Goal: Task Accomplishment & Management: Use online tool/utility

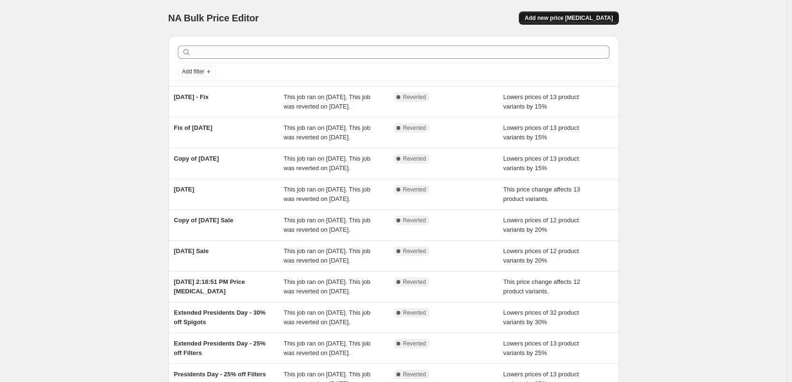
click at [592, 16] on span "Add new price [MEDICAL_DATA]" at bounding box center [568, 18] width 88 height 8
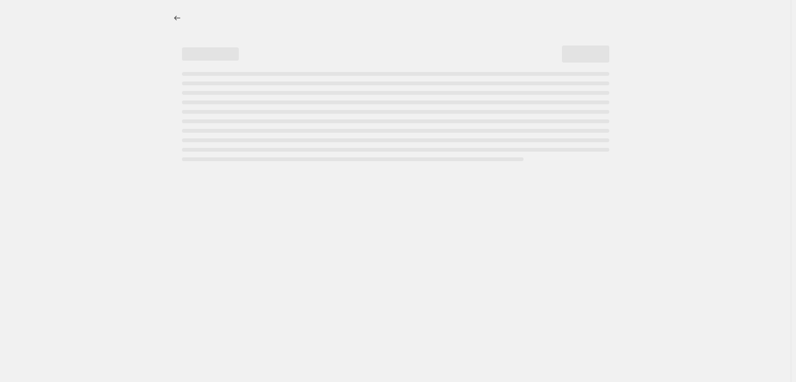
select select "percentage"
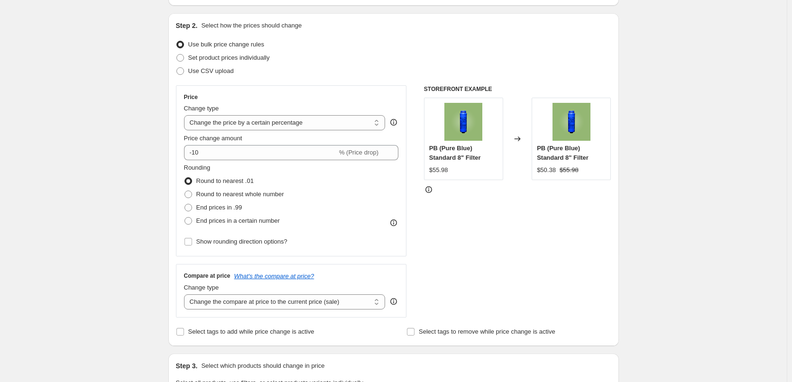
scroll to position [95, 0]
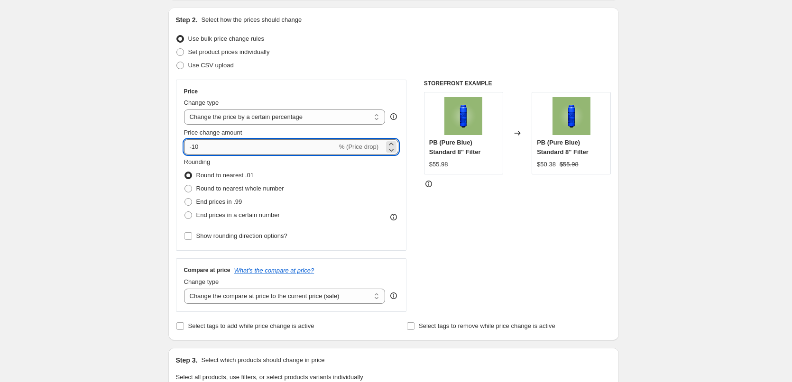
drag, startPoint x: 209, startPoint y: 145, endPoint x: 193, endPoint y: 147, distance: 15.3
click at [193, 147] on input "-10" at bounding box center [260, 146] width 153 height 15
type input "-20"
click at [143, 161] on div "Create new price [MEDICAL_DATA]. This page is ready Create new price [MEDICAL_D…" at bounding box center [393, 380] width 786 height 950
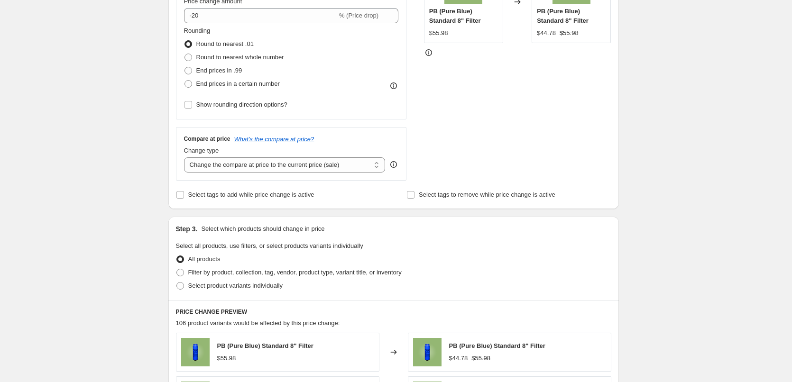
scroll to position [237, 0]
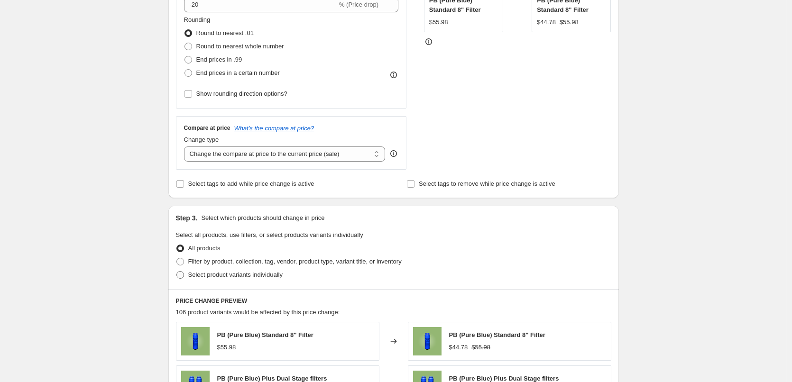
click at [257, 278] on span "Select product variants individually" at bounding box center [235, 274] width 94 height 7
click at [177, 272] on input "Select product variants individually" at bounding box center [176, 271] width 0 height 0
radio input "true"
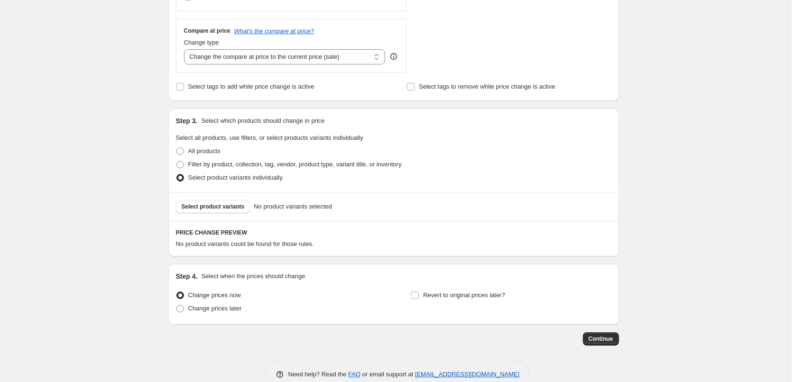
scroll to position [356, 0]
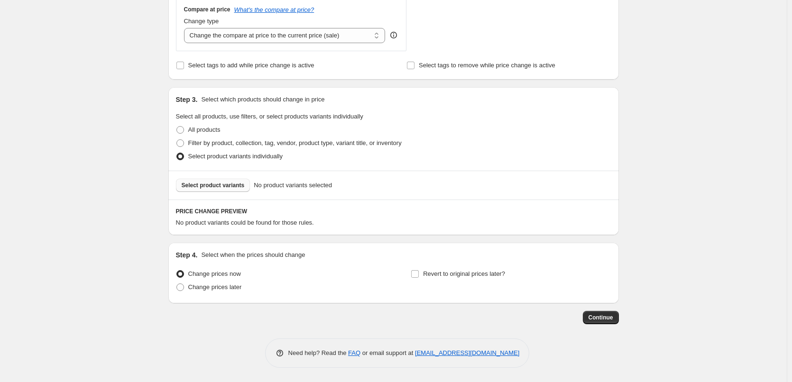
click at [209, 187] on span "Select product variants" at bounding box center [213, 186] width 63 height 8
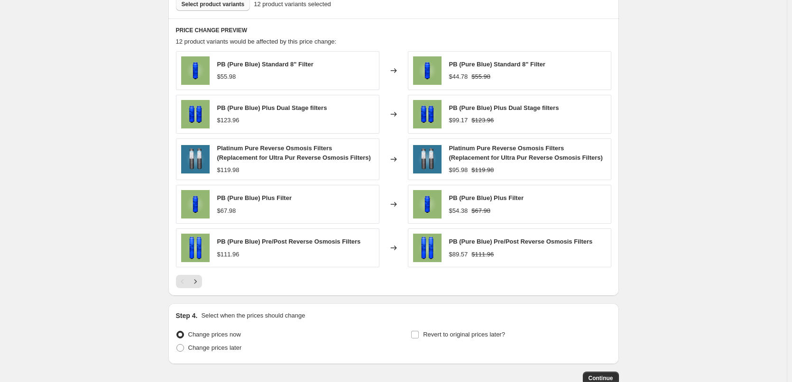
scroll to position [546, 0]
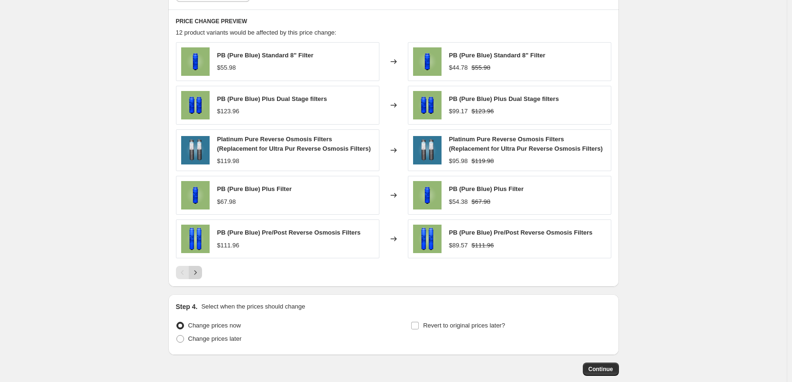
click at [196, 274] on icon "Next" at bounding box center [195, 272] width 9 height 9
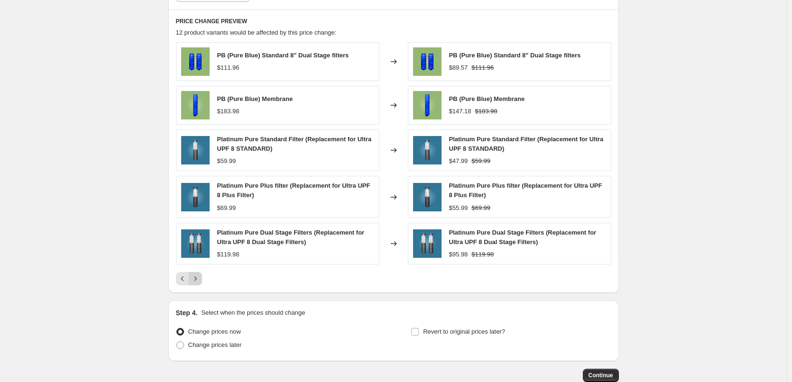
click at [196, 274] on button "Next" at bounding box center [195, 278] width 13 height 13
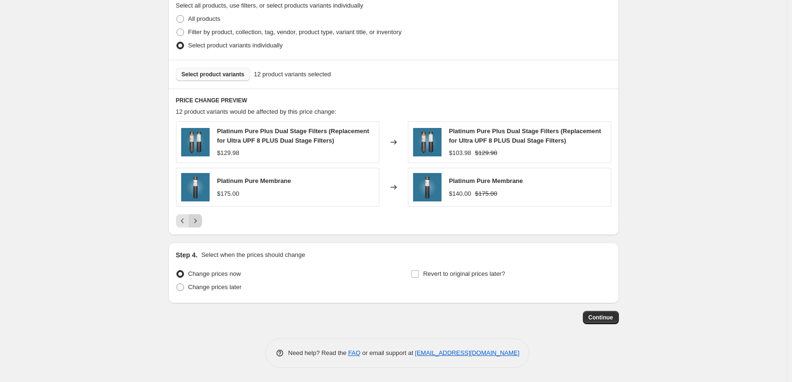
scroll to position [467, 0]
click at [183, 221] on icon "Previous" at bounding box center [182, 220] width 3 height 5
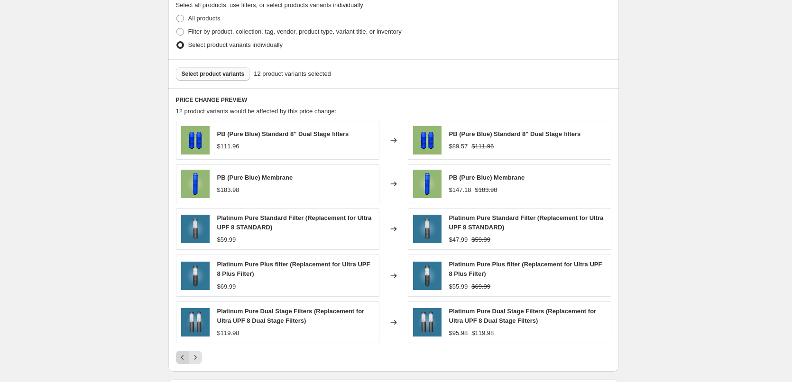
click at [186, 354] on icon "Previous" at bounding box center [182, 357] width 9 height 9
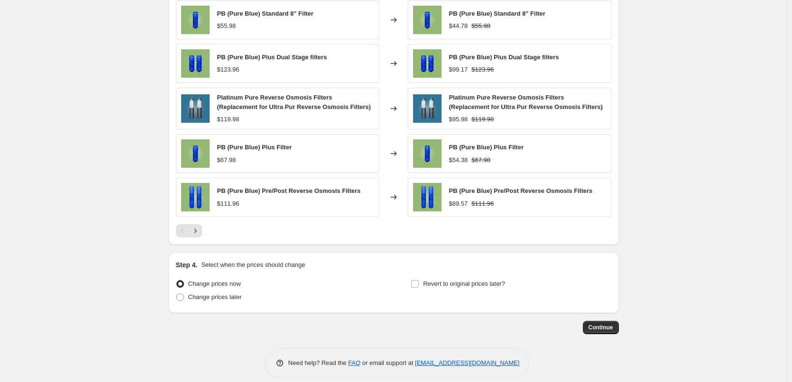
scroll to position [598, 0]
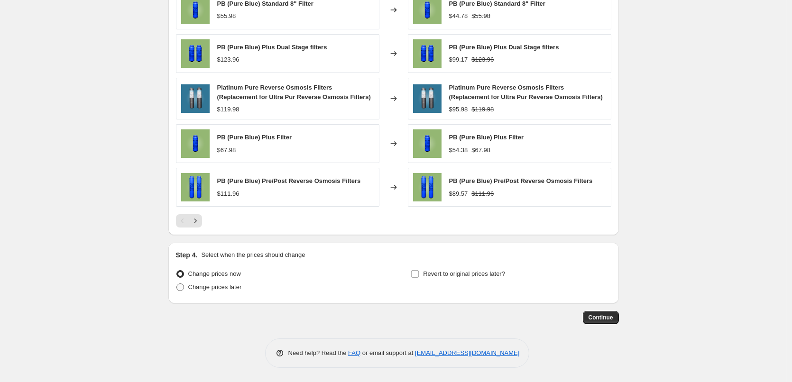
click at [235, 291] on span "Change prices later" at bounding box center [215, 286] width 54 height 7
click at [177, 284] on input "Change prices later" at bounding box center [176, 283] width 0 height 0
radio input "true"
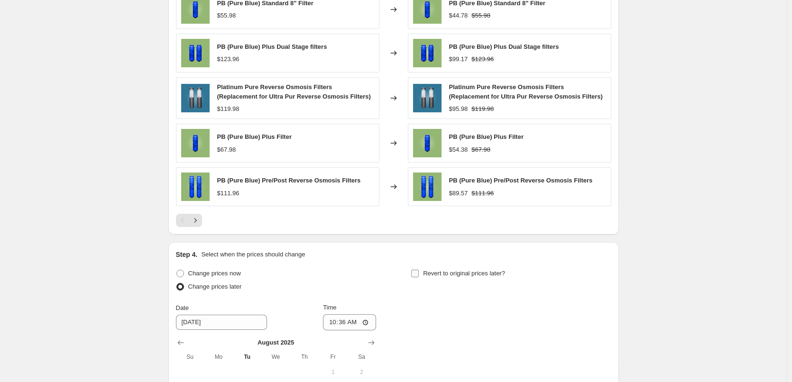
click at [418, 277] on input "Revert to original prices later?" at bounding box center [415, 274] width 8 height 8
checkbox input "true"
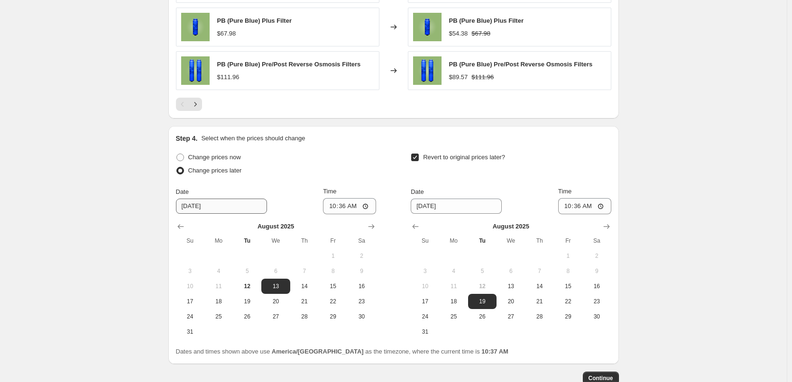
scroll to position [740, 0]
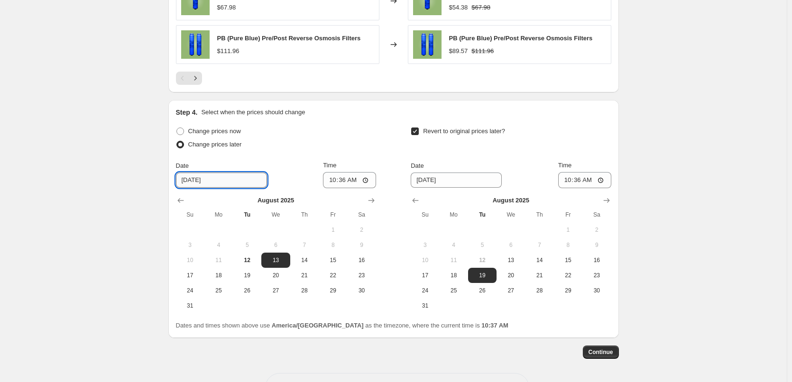
click at [195, 178] on input "[DATE]" at bounding box center [221, 180] width 91 height 15
click at [192, 178] on input "[DATE]" at bounding box center [221, 180] width 91 height 15
click at [330, 287] on span "29" at bounding box center [332, 291] width 21 height 8
type input "[DATE]"
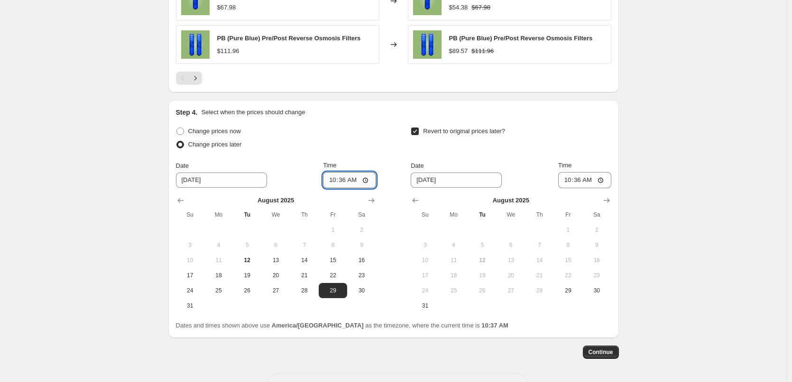
click at [333, 183] on input "10:36" at bounding box center [349, 180] width 53 height 16
type input "00:00"
click at [611, 200] on icon "Show next month, September 2025" at bounding box center [605, 200] width 9 height 9
click at [482, 230] on span "2" at bounding box center [482, 230] width 21 height 8
type input "[DATE]"
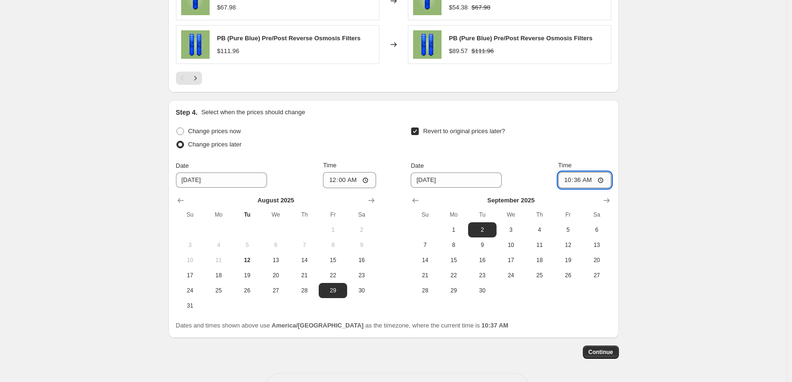
click at [570, 180] on input "10:36" at bounding box center [584, 180] width 53 height 16
type input "00:00"
click at [594, 150] on div "Revert to original prices later?" at bounding box center [510, 139] width 200 height 28
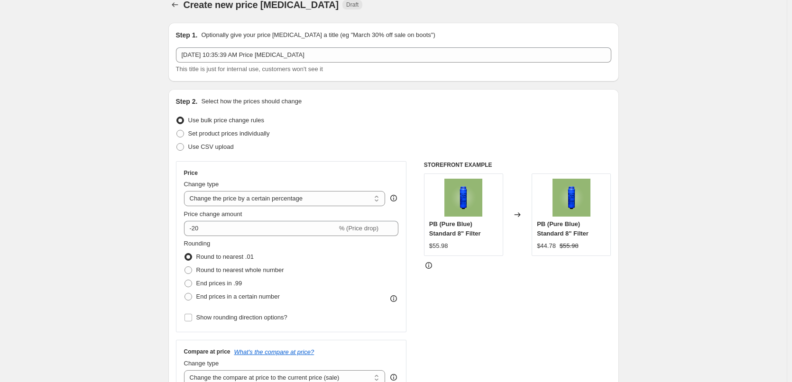
scroll to position [0, 0]
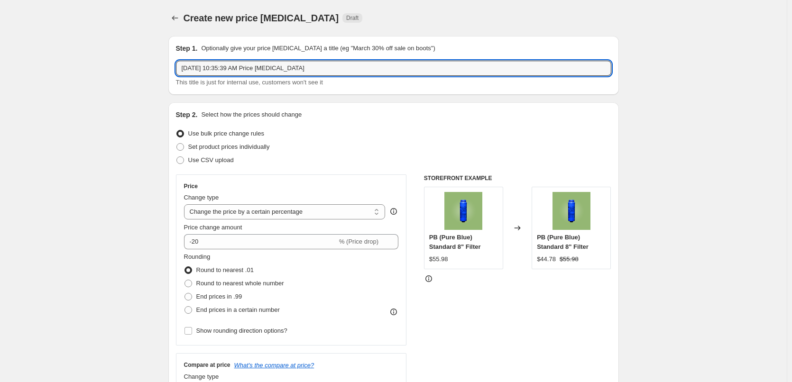
drag, startPoint x: 346, startPoint y: 66, endPoint x: 176, endPoint y: 71, distance: 169.8
click at [176, 71] on div "Step 1. Optionally give your price [MEDICAL_DATA] a title (eg "March 30% off sa…" at bounding box center [393, 65] width 450 height 59
type input "[DATE]"
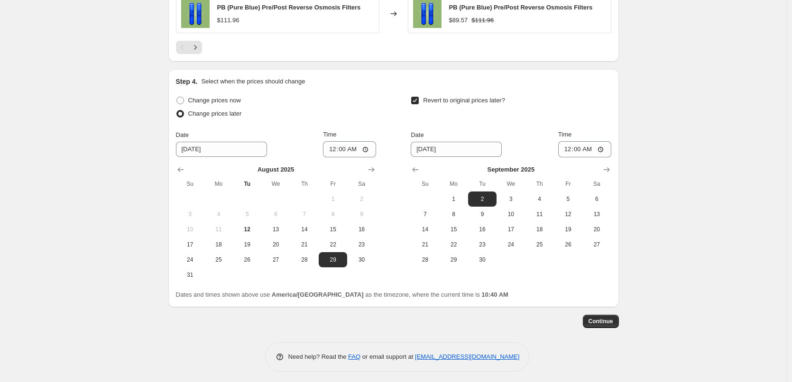
scroll to position [775, 0]
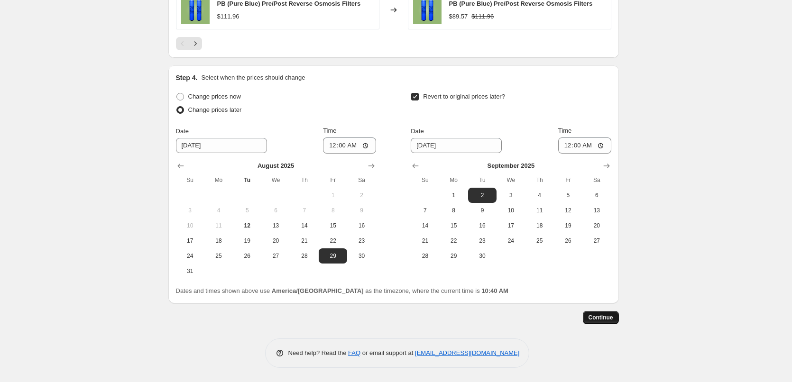
click at [606, 320] on span "Continue" at bounding box center [600, 318] width 25 height 8
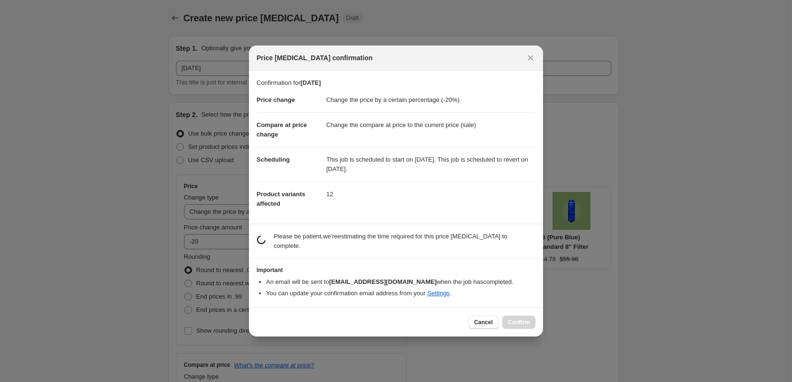
scroll to position [0, 0]
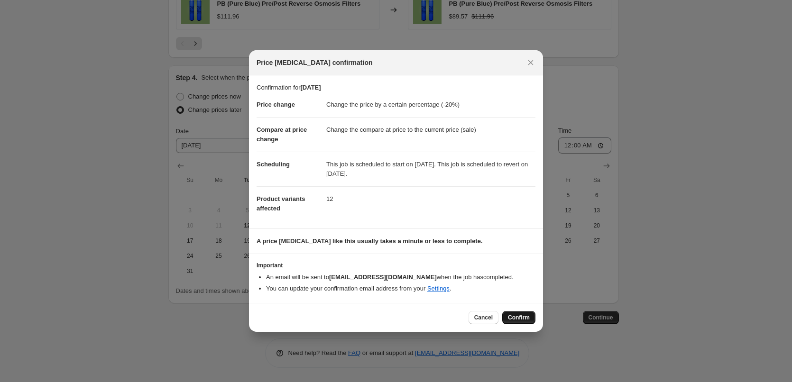
click at [528, 314] on span "Confirm" at bounding box center [519, 318] width 22 height 8
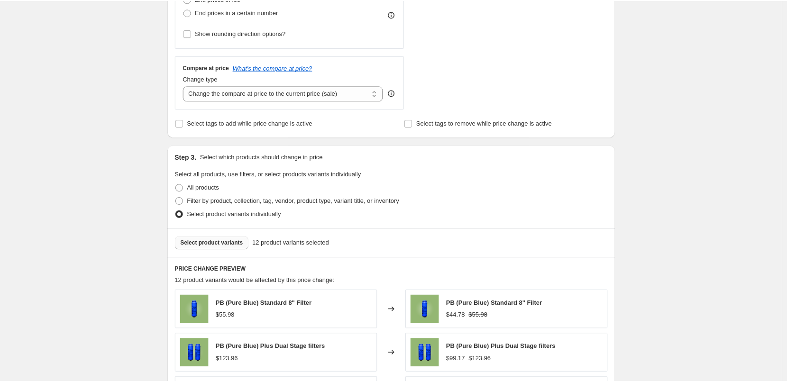
scroll to position [301, 0]
